Goal: Task Accomplishment & Management: Use online tool/utility

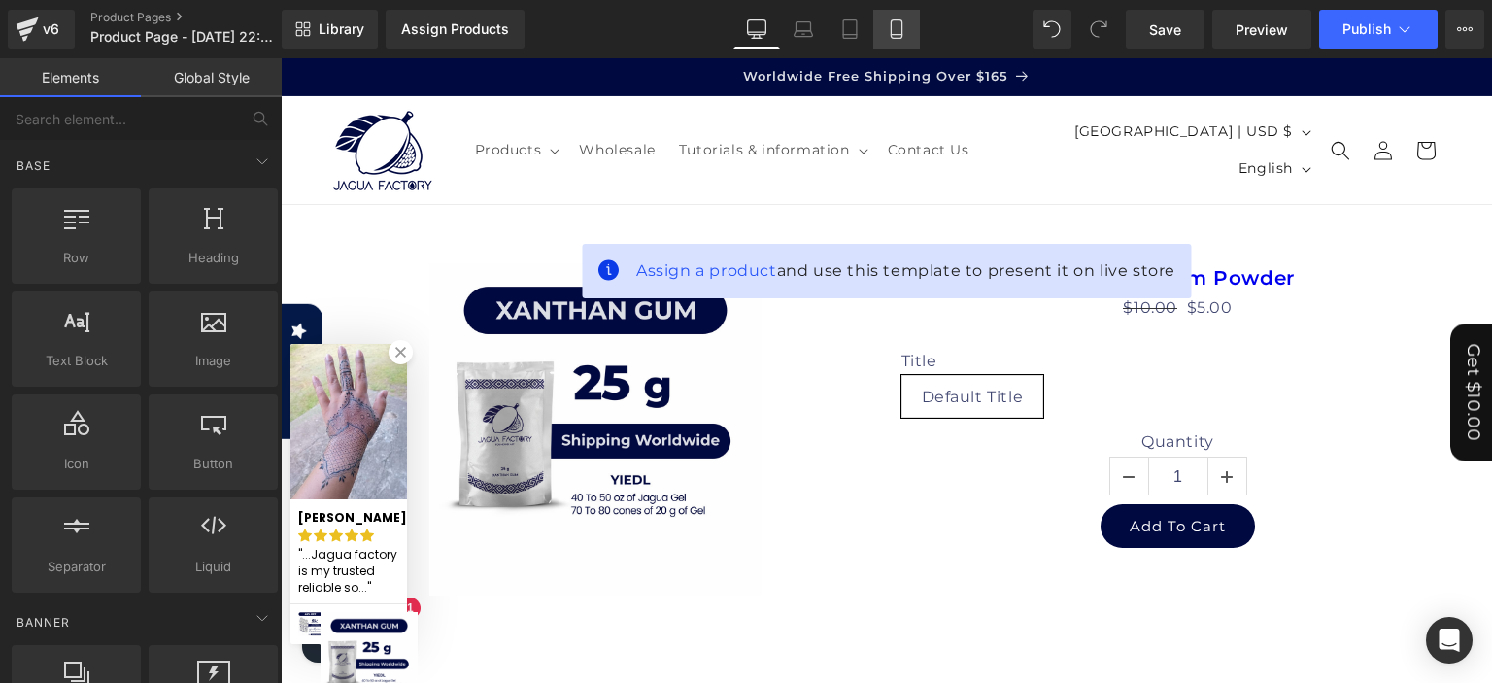
click at [890, 31] on icon at bounding box center [895, 29] width 11 height 18
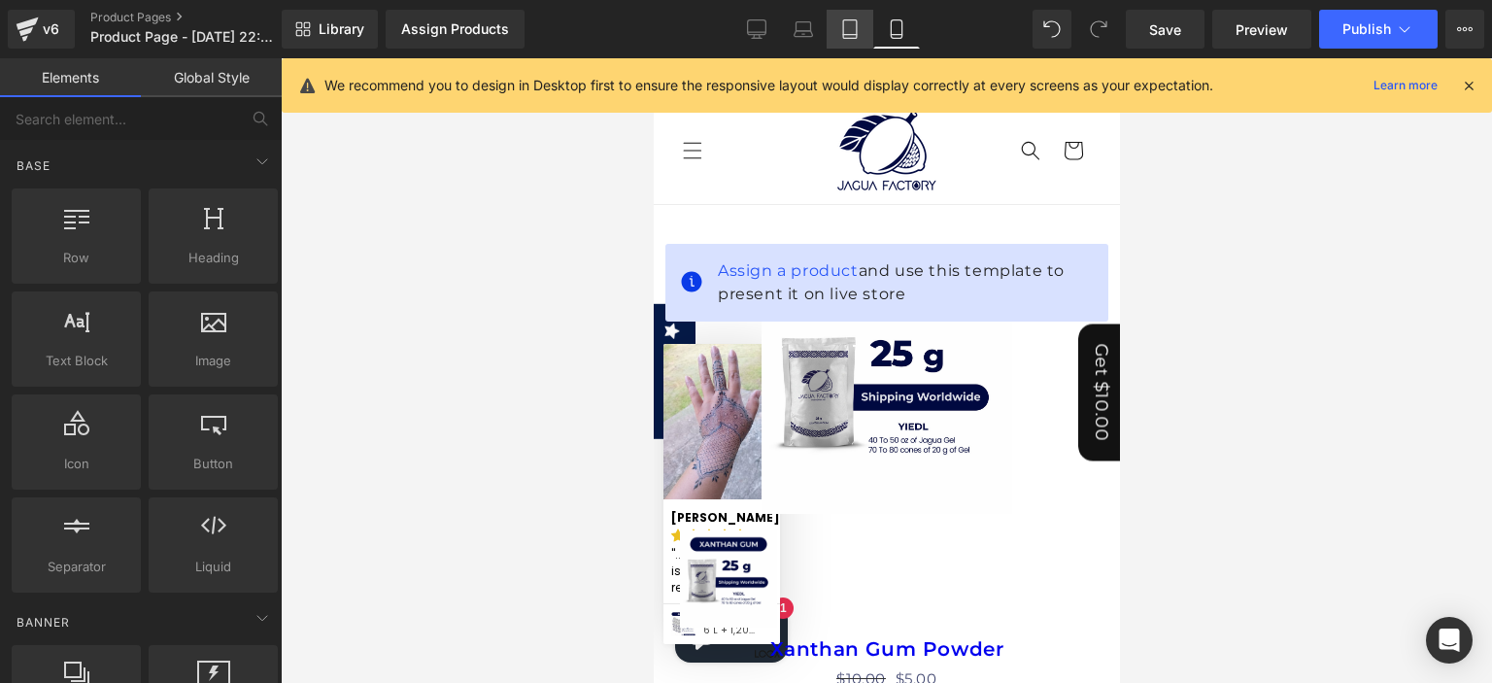
click at [857, 31] on icon at bounding box center [849, 28] width 19 height 19
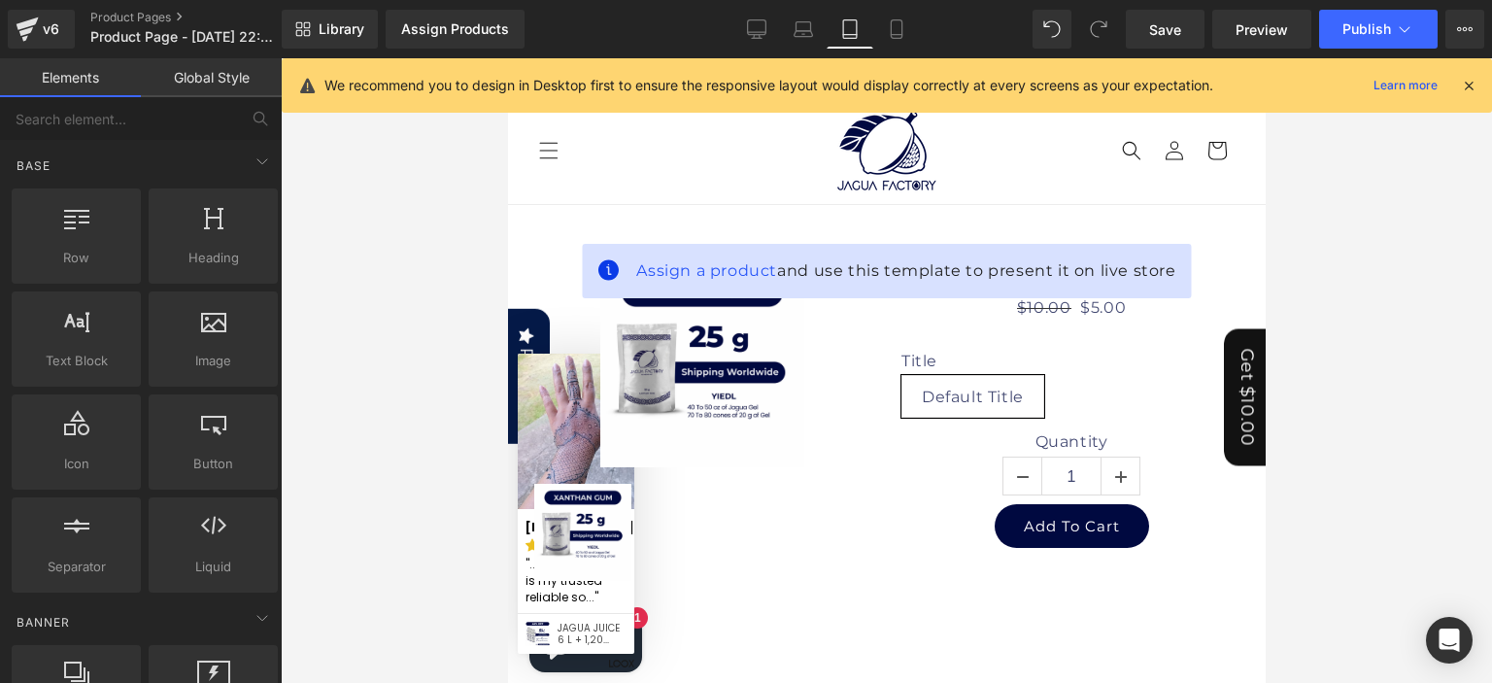
scroll to position [145, 0]
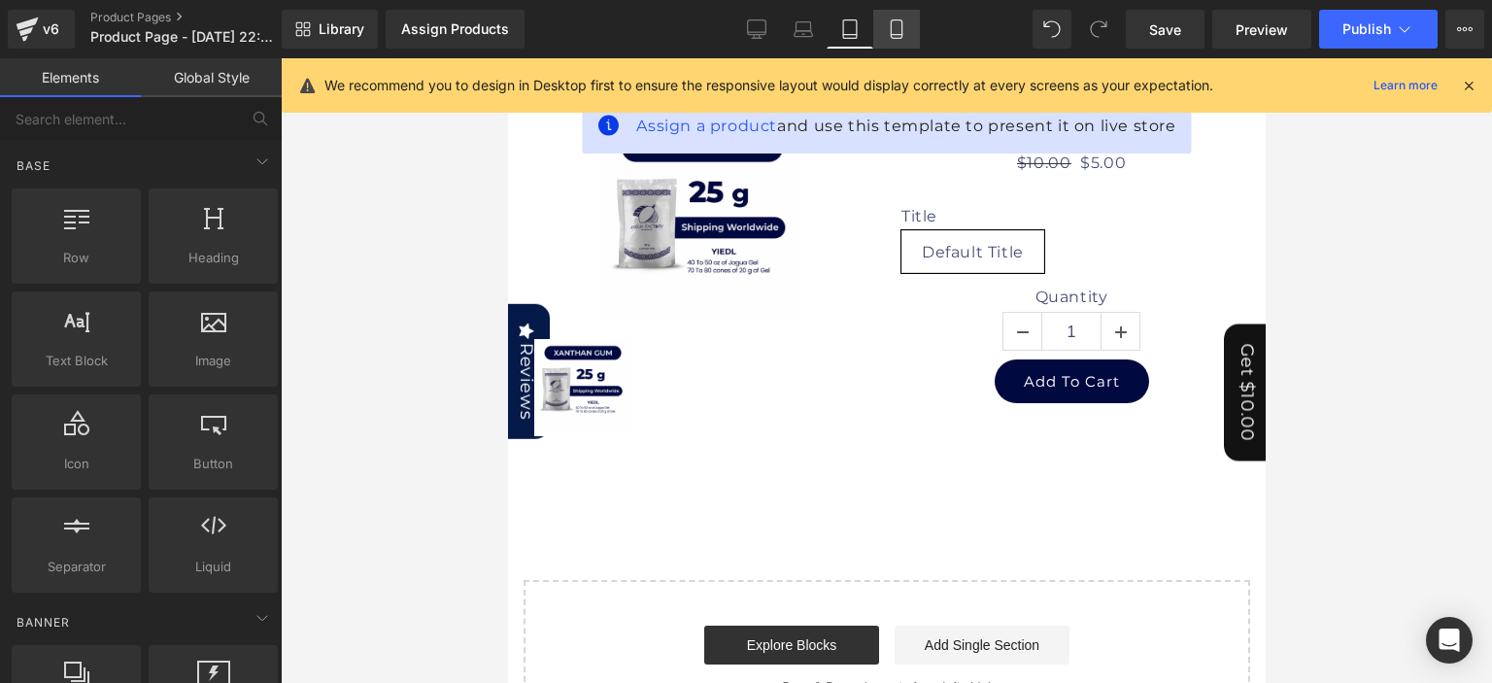
click at [883, 30] on link "Mobile" at bounding box center [896, 29] width 47 height 39
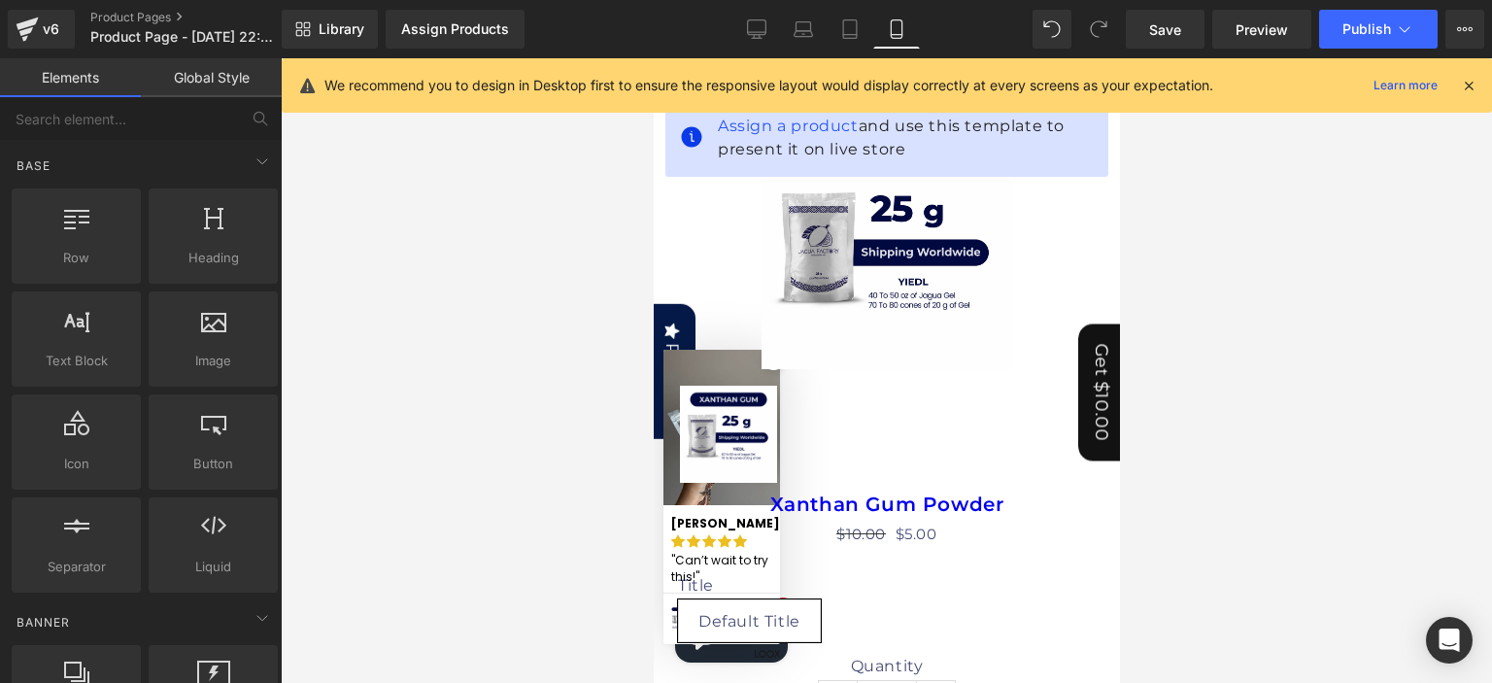
click at [1467, 84] on icon at bounding box center [1467, 85] width 17 height 17
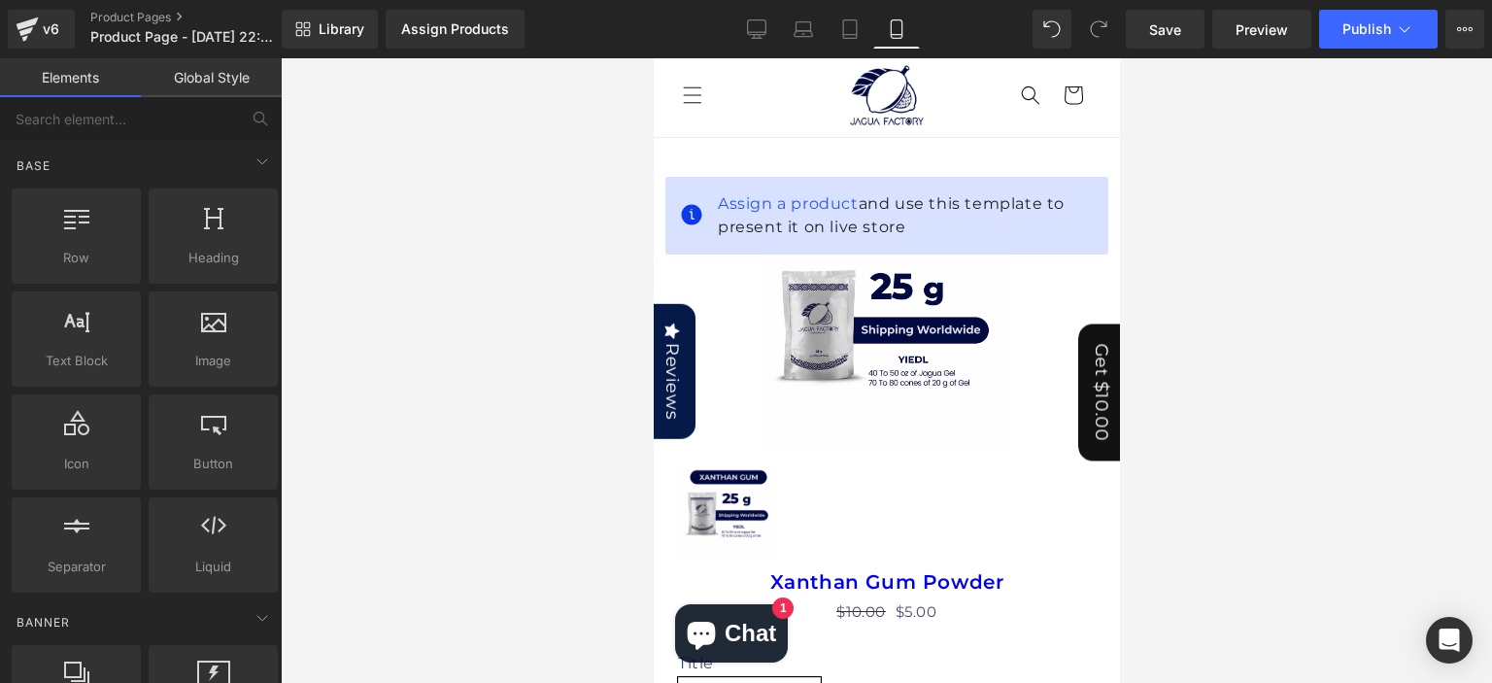
scroll to position [0, 0]
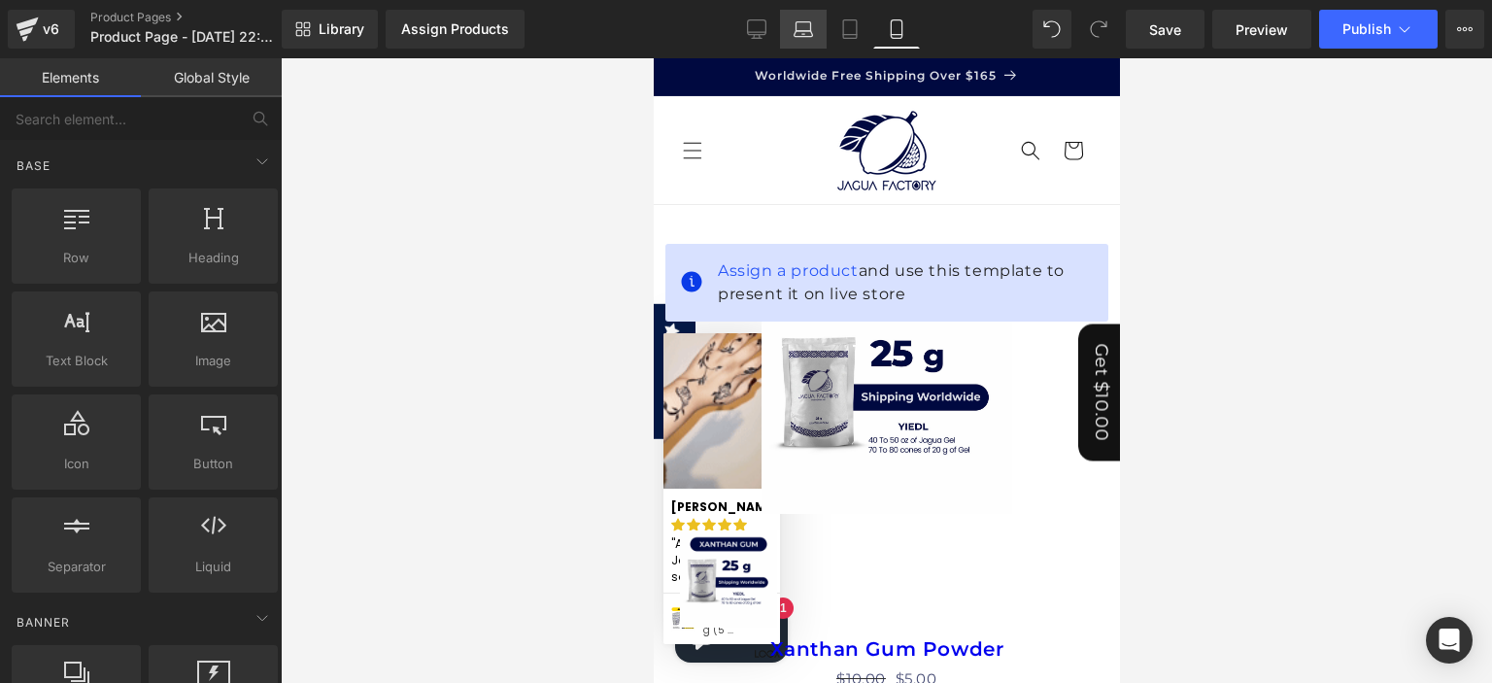
click at [788, 36] on link "Laptop" at bounding box center [803, 29] width 47 height 39
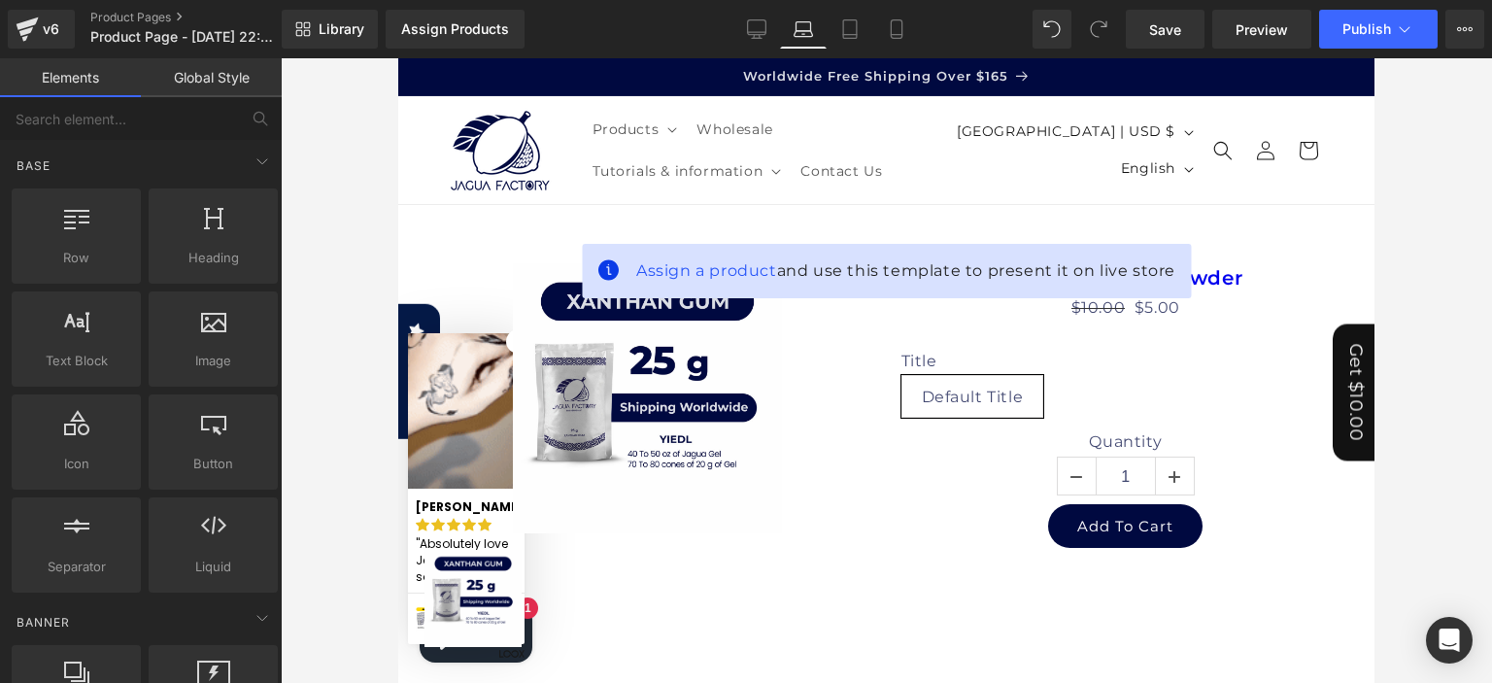
scroll to position [145, 0]
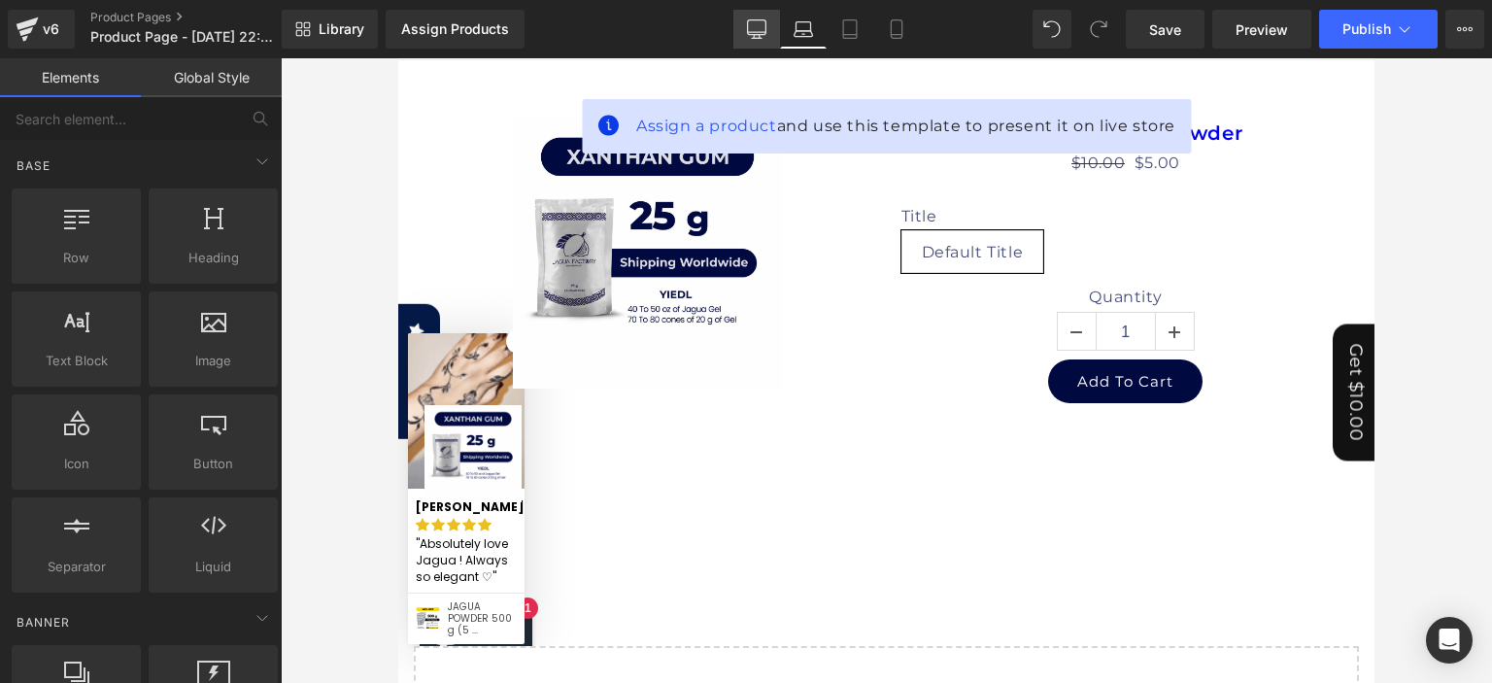
click at [772, 36] on link "Desktop" at bounding box center [756, 29] width 47 height 39
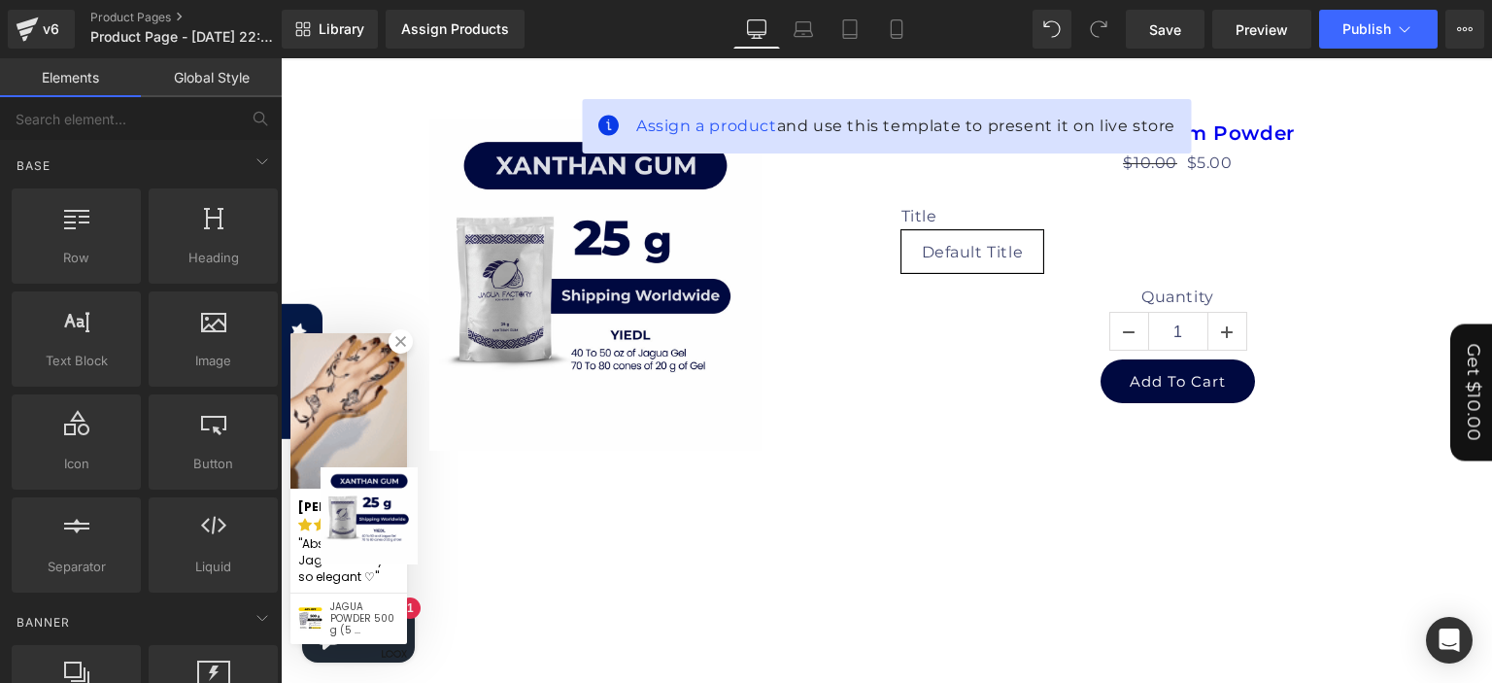
scroll to position [0, 0]
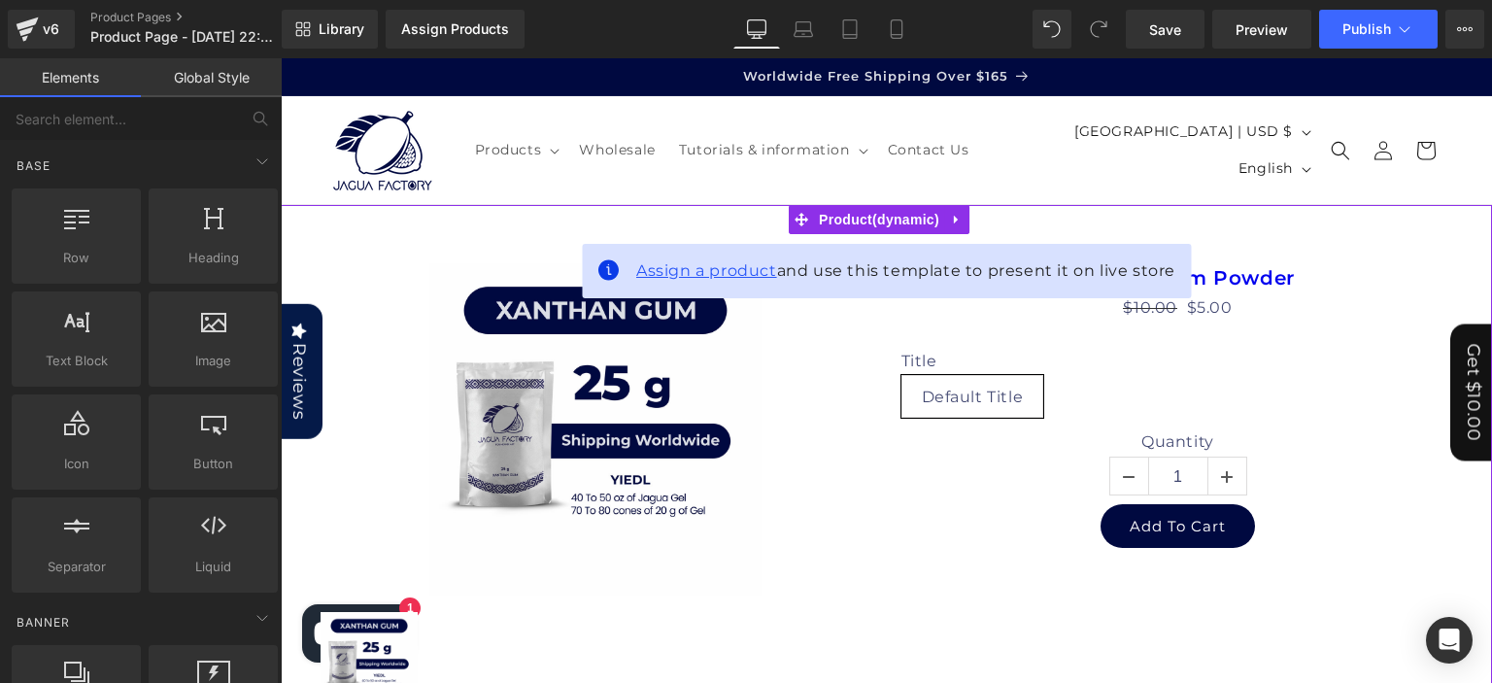
click at [735, 273] on span "Assign a product" at bounding box center [706, 270] width 141 height 18
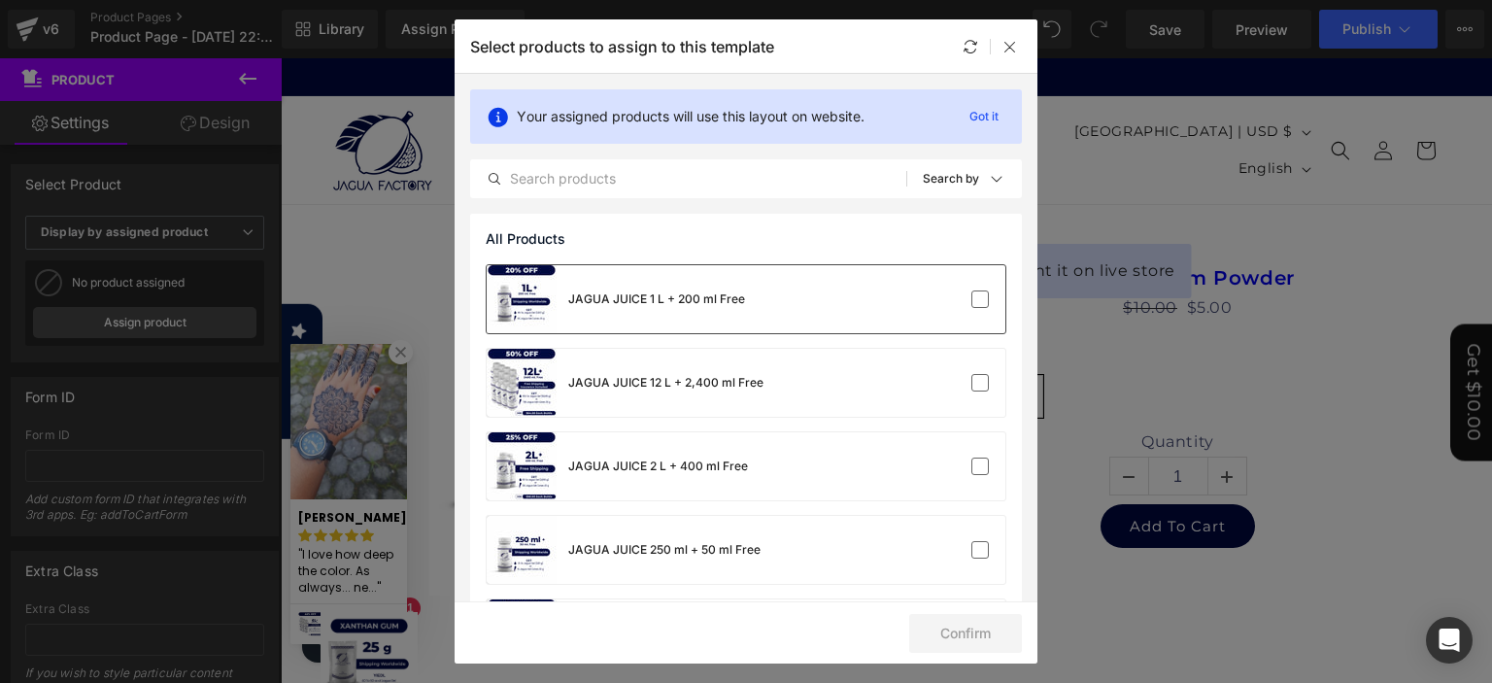
click at [792, 290] on div "JAGUA JUICE 1 L + 200 ml Free" at bounding box center [745, 299] width 519 height 68
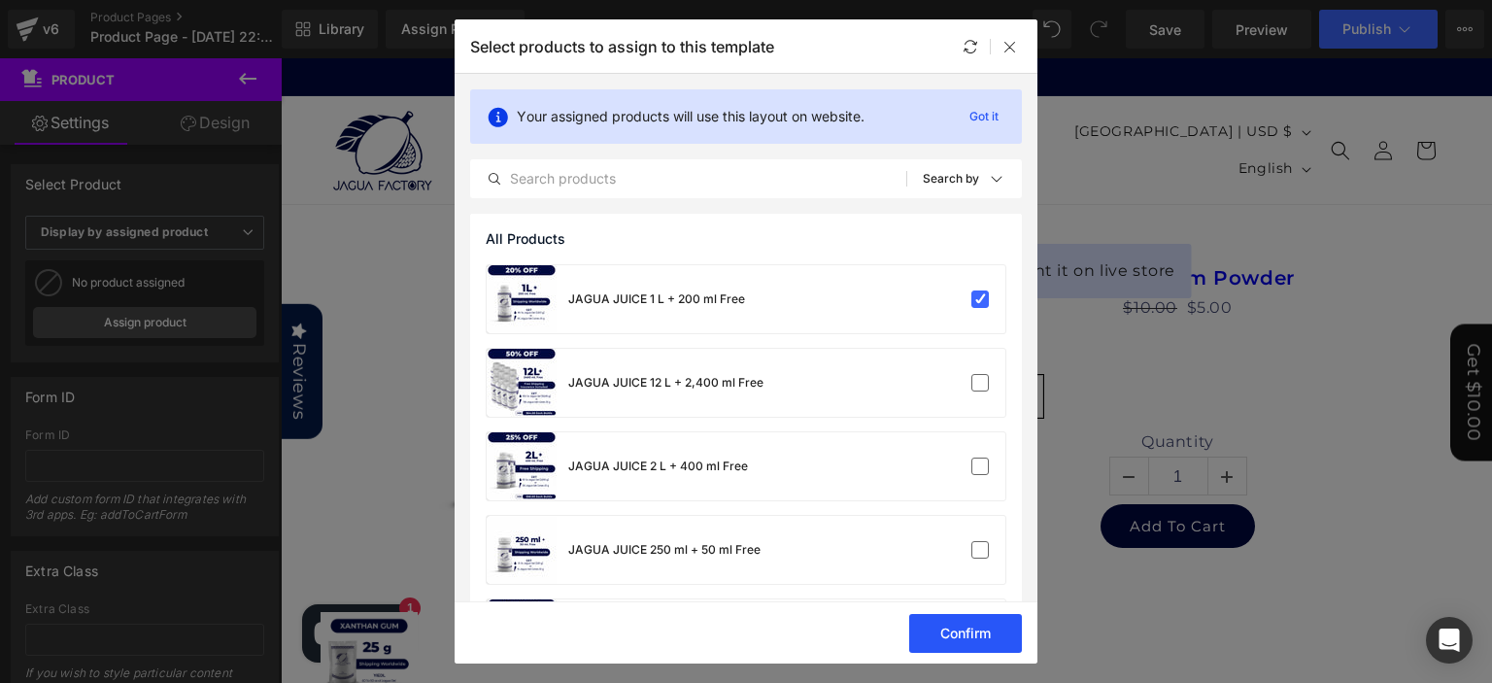
click at [950, 639] on button "Confirm" at bounding box center [965, 633] width 113 height 39
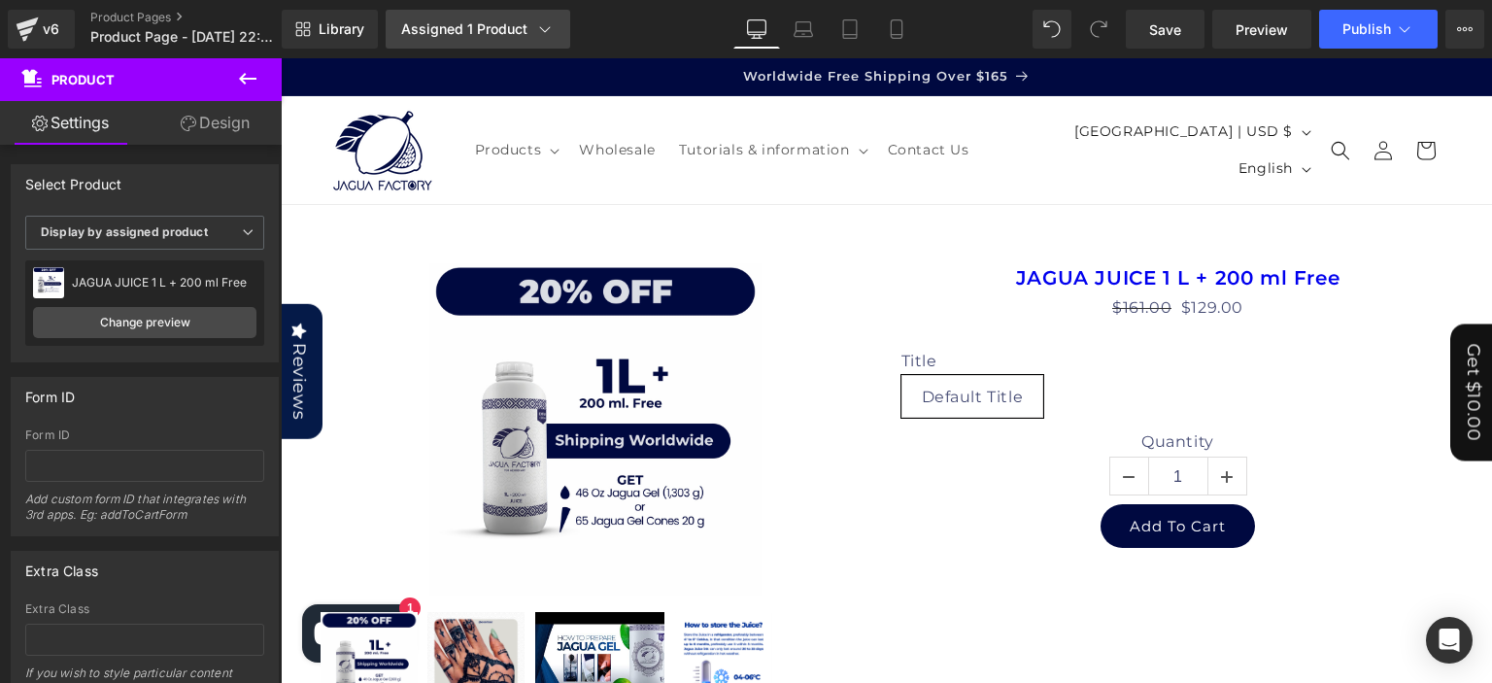
click at [522, 28] on div "Assigned 1 Product" at bounding box center [477, 28] width 153 height 19
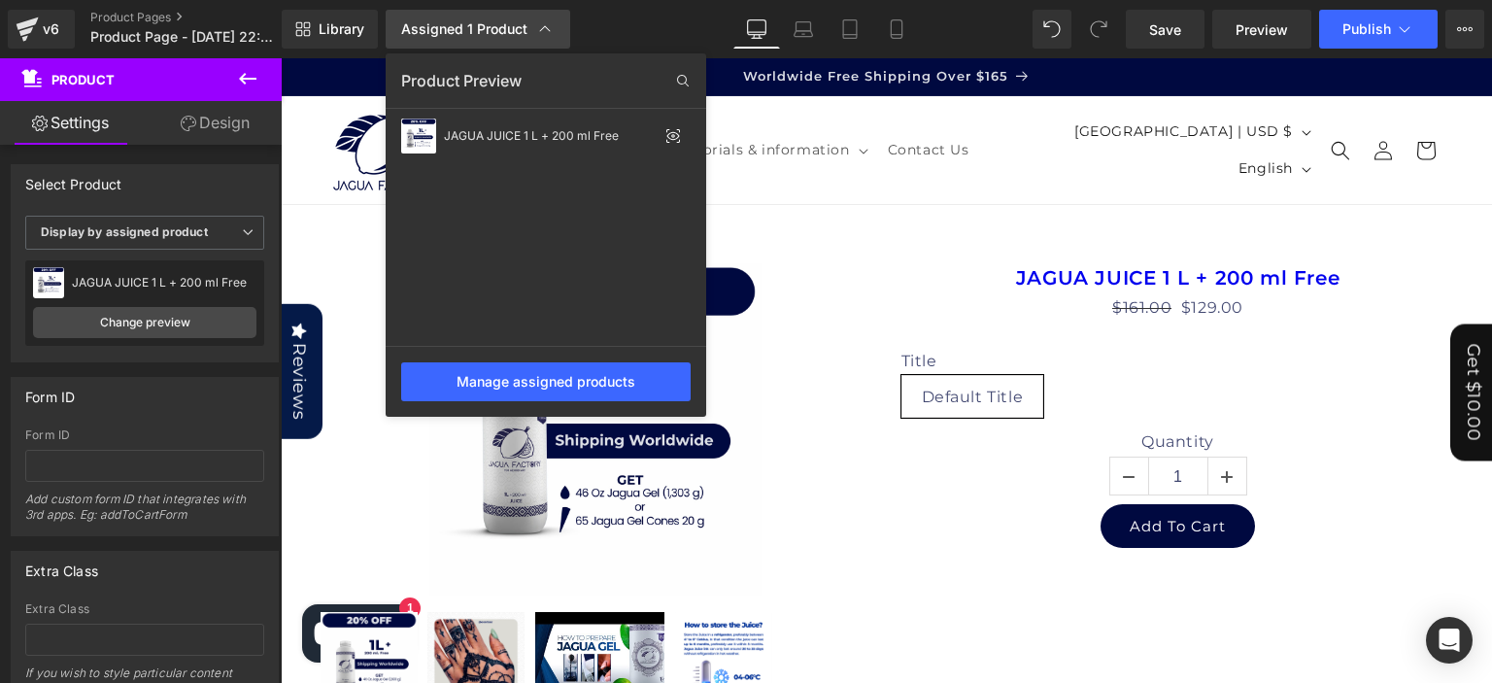
click at [522, 28] on div "Assigned 1 Product" at bounding box center [477, 28] width 153 height 19
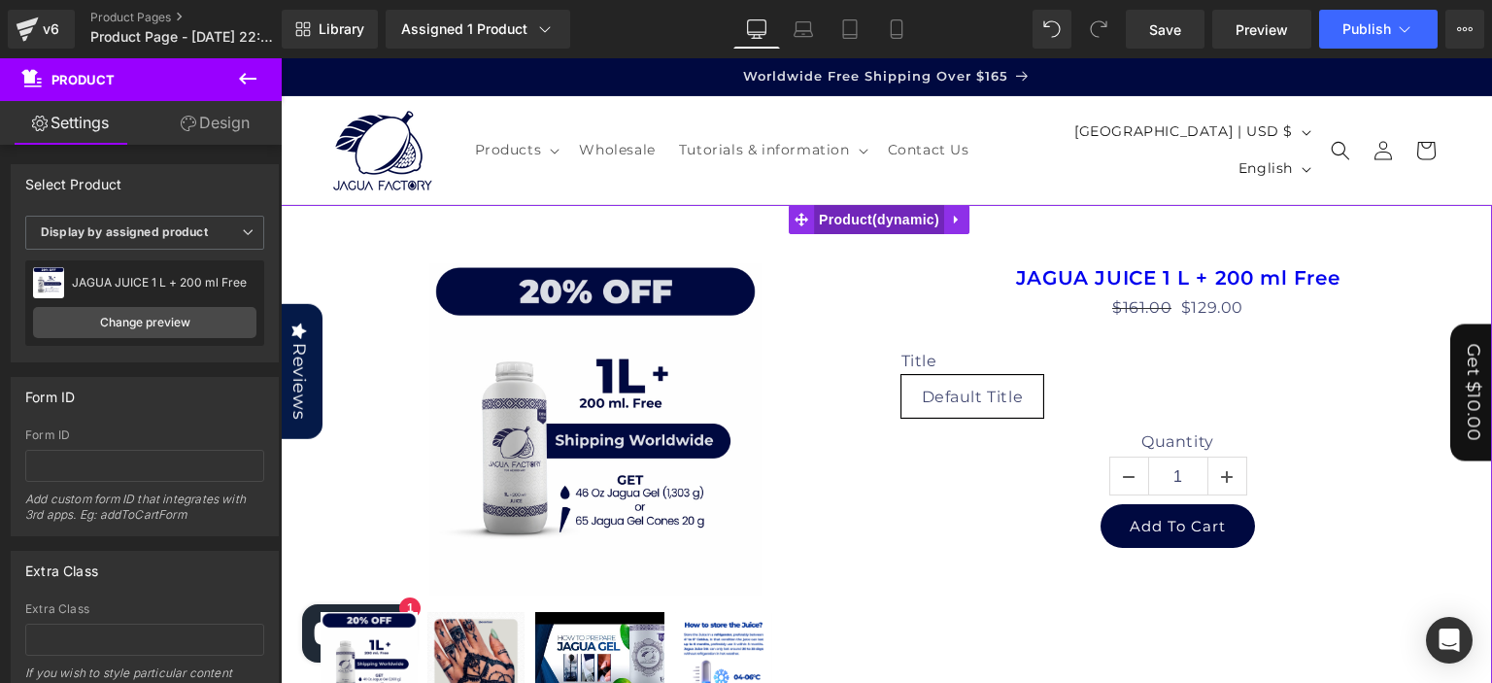
click at [858, 210] on span "Product" at bounding box center [879, 219] width 130 height 29
click at [861, 219] on span "Product" at bounding box center [879, 219] width 130 height 29
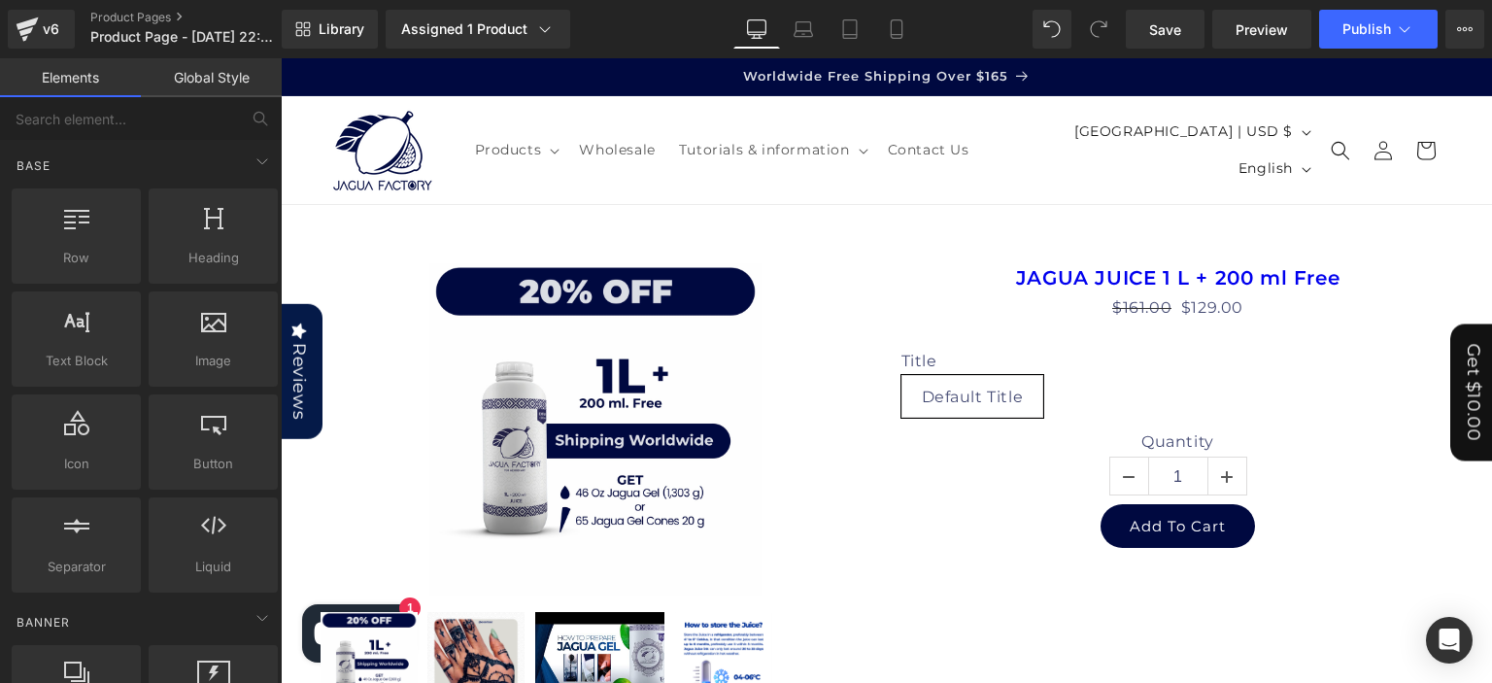
click at [707, 187] on header "Products Products Jagua Powder Jagua Juice Xanthan Gum Wholesale Tutorials & in…" at bounding box center [886, 150] width 1211 height 108
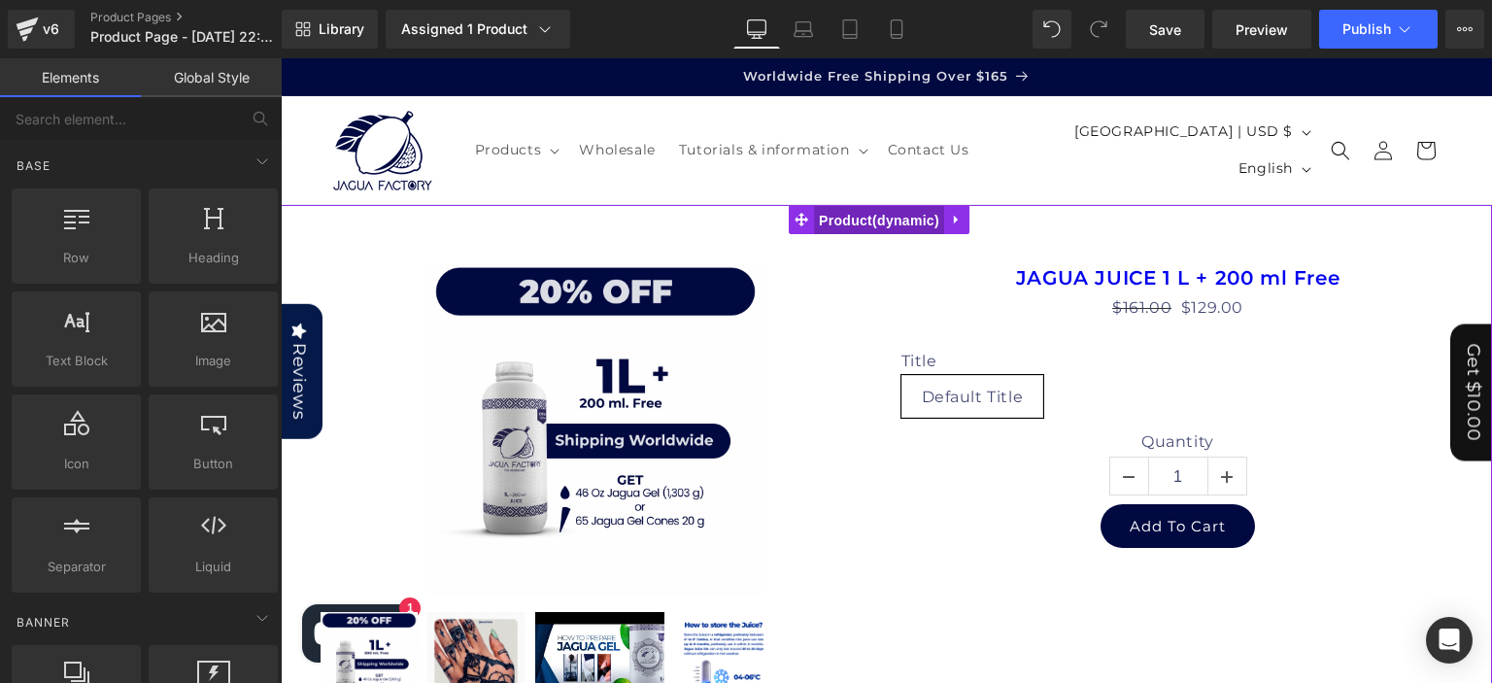
click at [857, 209] on span "Product" at bounding box center [879, 220] width 130 height 29
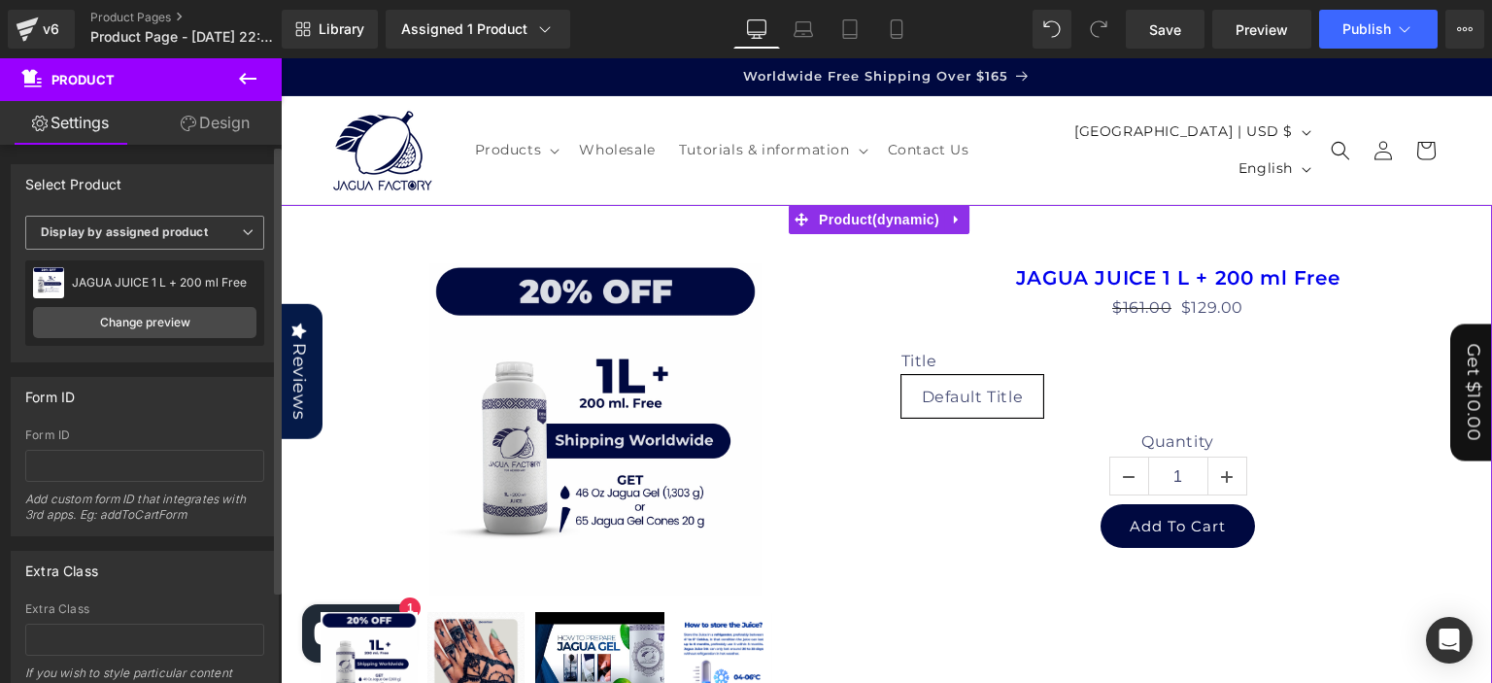
click at [252, 228] on span "Display by assigned product" at bounding box center [144, 233] width 239 height 34
click at [189, 285] on li "Select manually" at bounding box center [140, 292] width 231 height 29
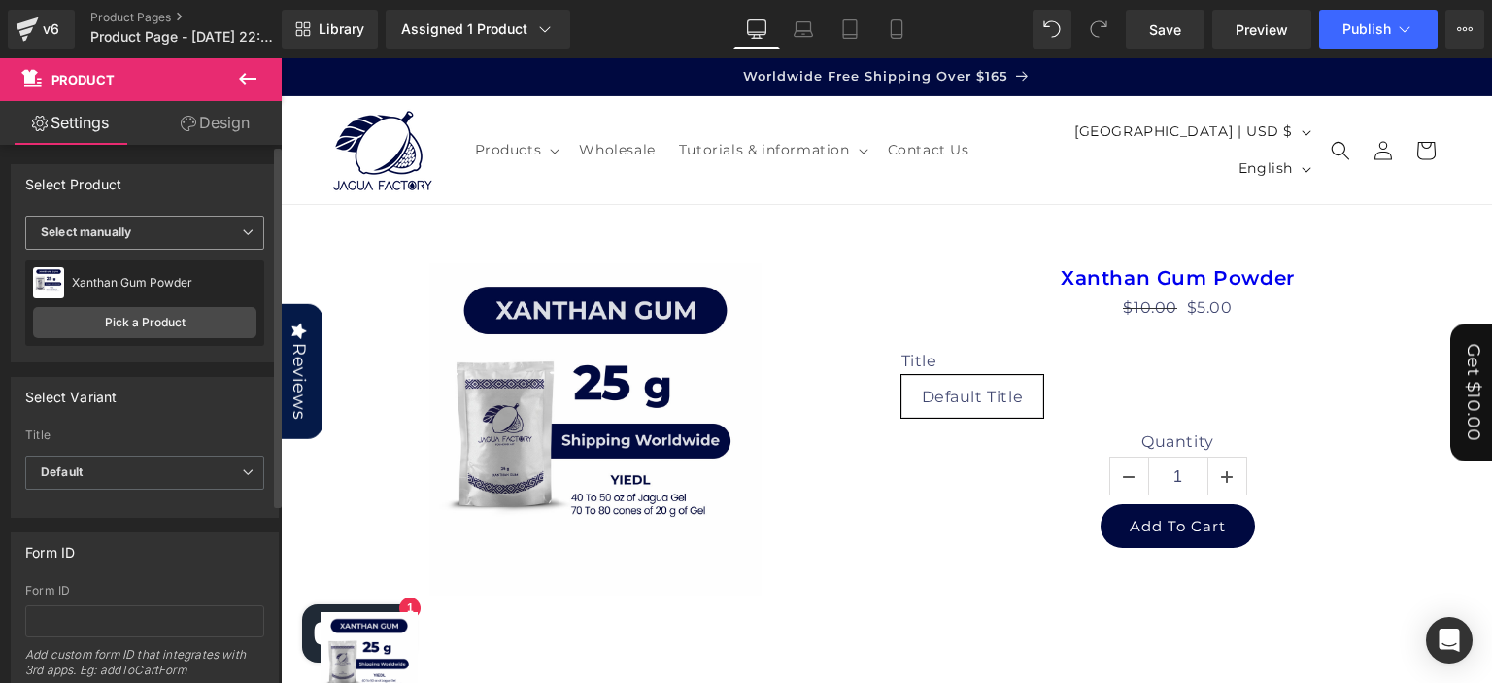
click at [242, 229] on icon at bounding box center [248, 232] width 12 height 12
click at [238, 229] on icon at bounding box center [240, 232] width 12 height 12
click at [194, 313] on link "Pick a Product" at bounding box center [144, 322] width 223 height 31
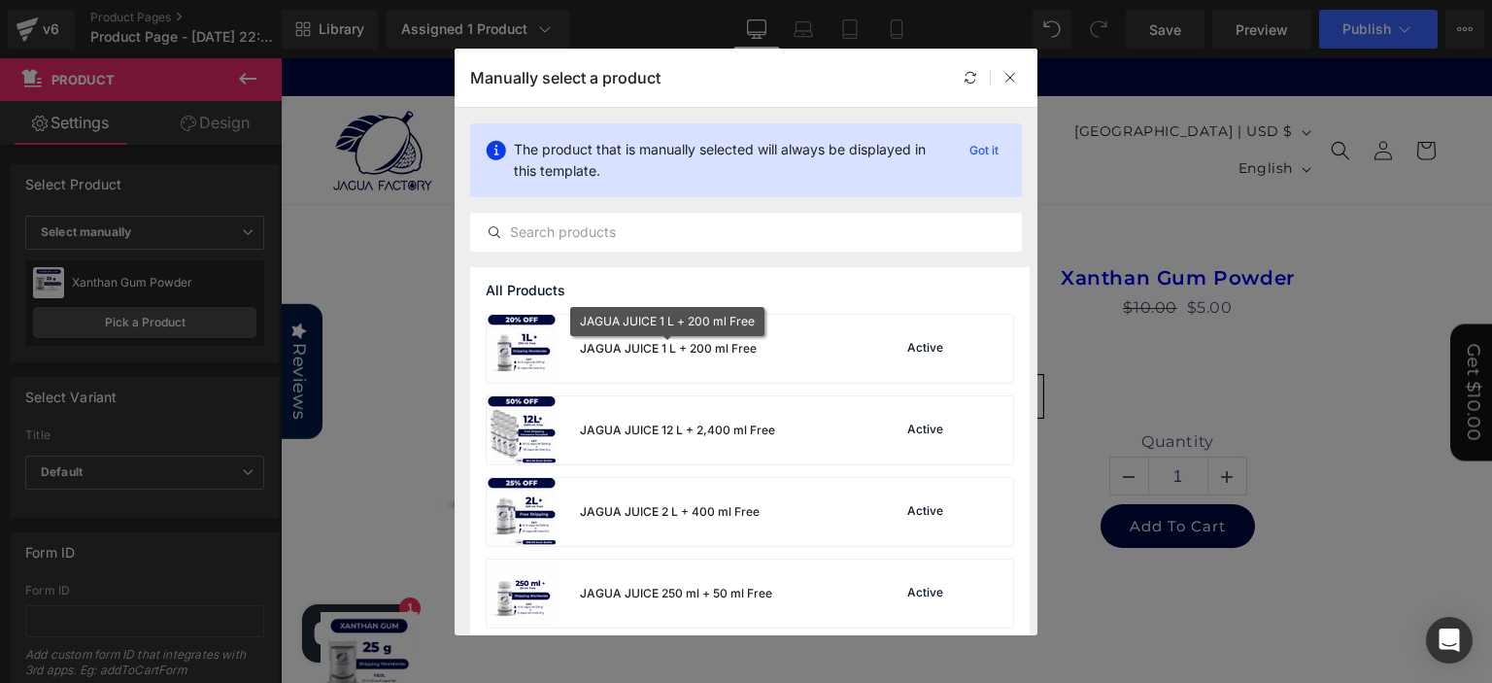
click at [666, 342] on div "JAGUA JUICE 1 L + 200 ml Free" at bounding box center [668, 348] width 177 height 17
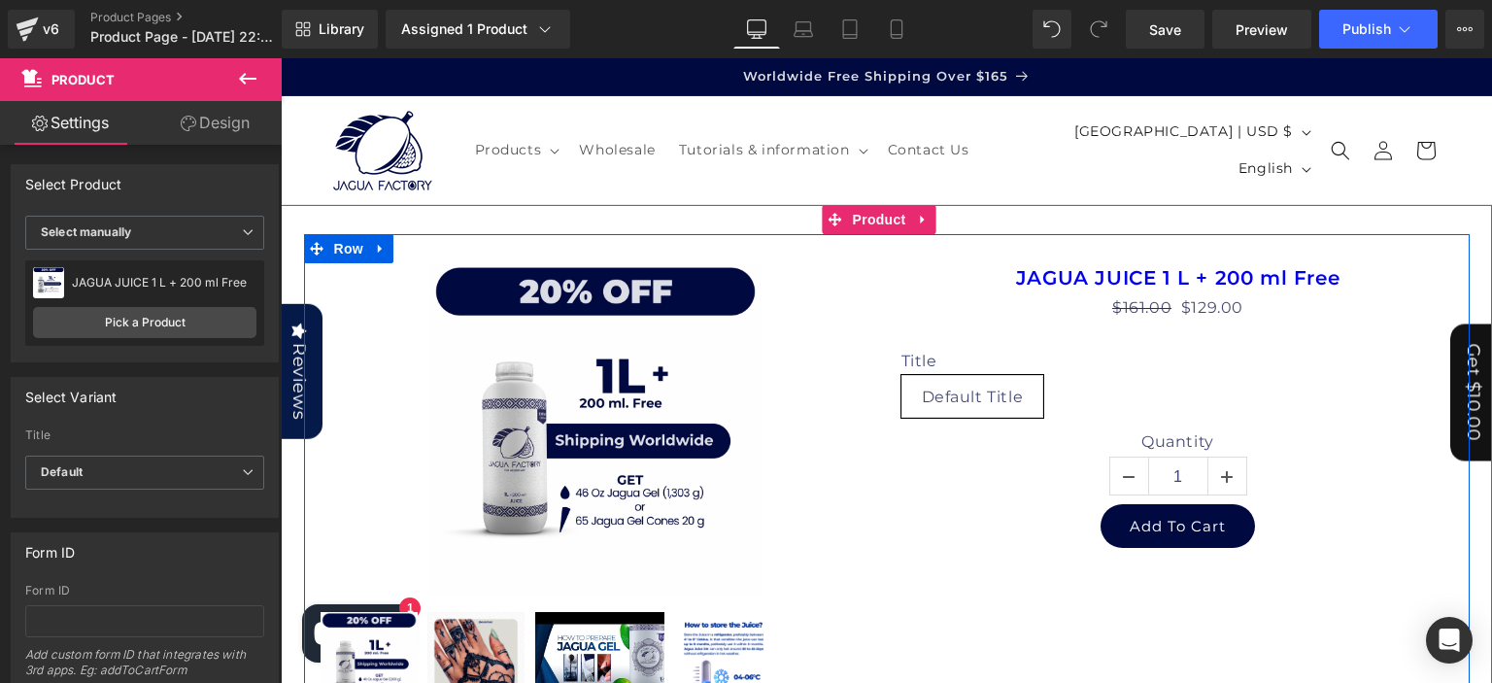
click at [772, 242] on div "Sale Off (P) Image" at bounding box center [886, 533] width 1165 height 599
